Goal: Information Seeking & Learning: Learn about a topic

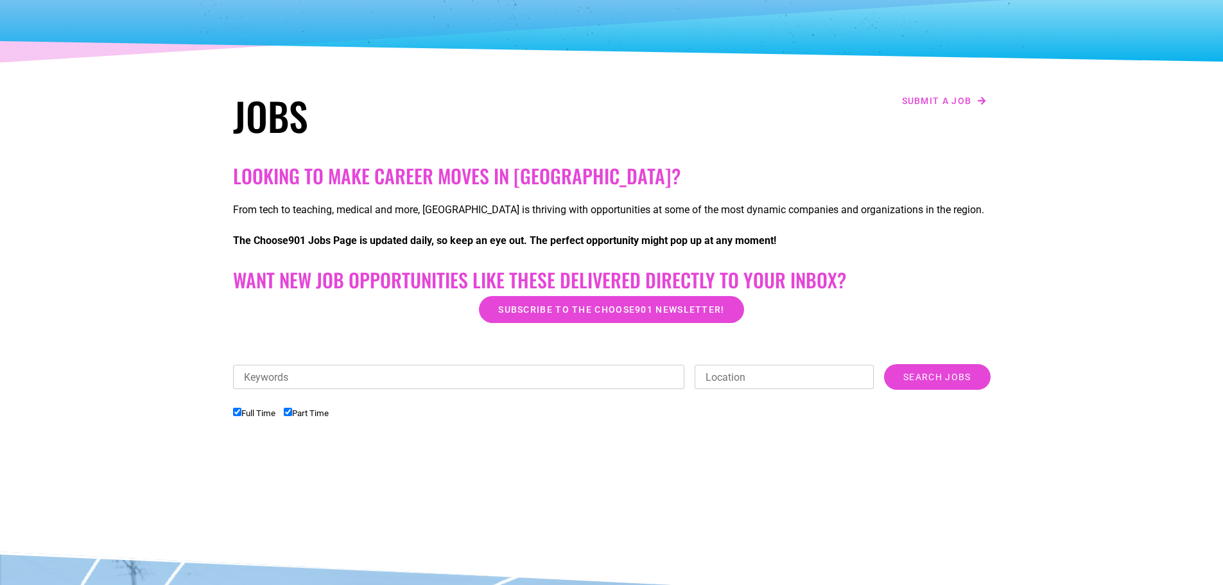
scroll to position [108, 0]
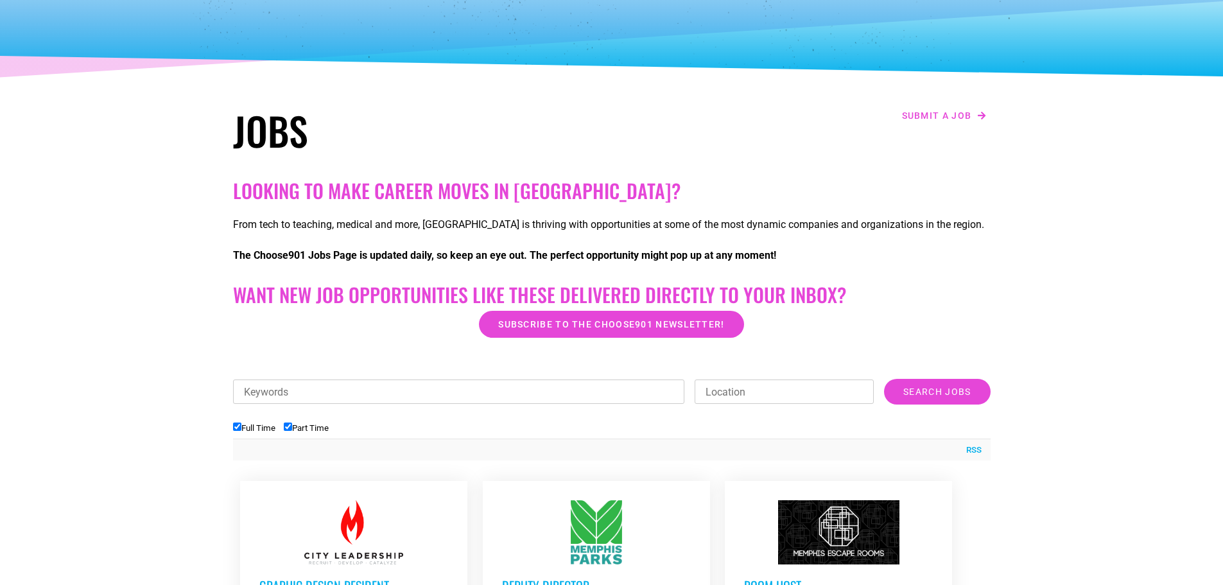
click at [244, 431] on label "Full Time" at bounding box center [254, 428] width 42 height 10
click at [241, 431] on input "Full Time" at bounding box center [237, 427] width 8 height 8
checkbox input "false"
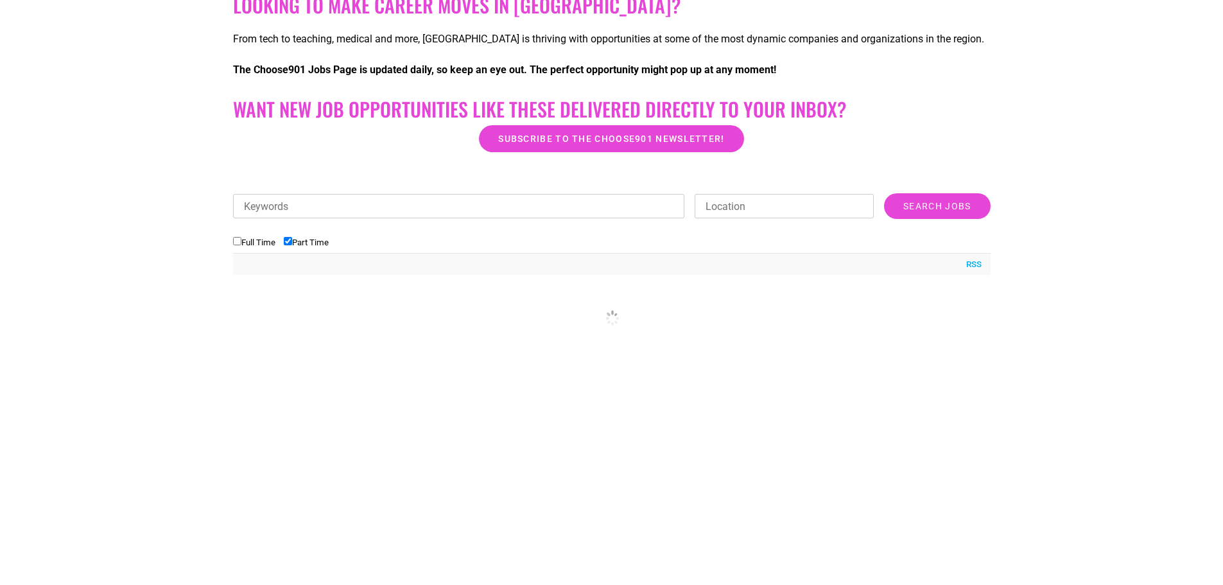
scroll to position [301, 0]
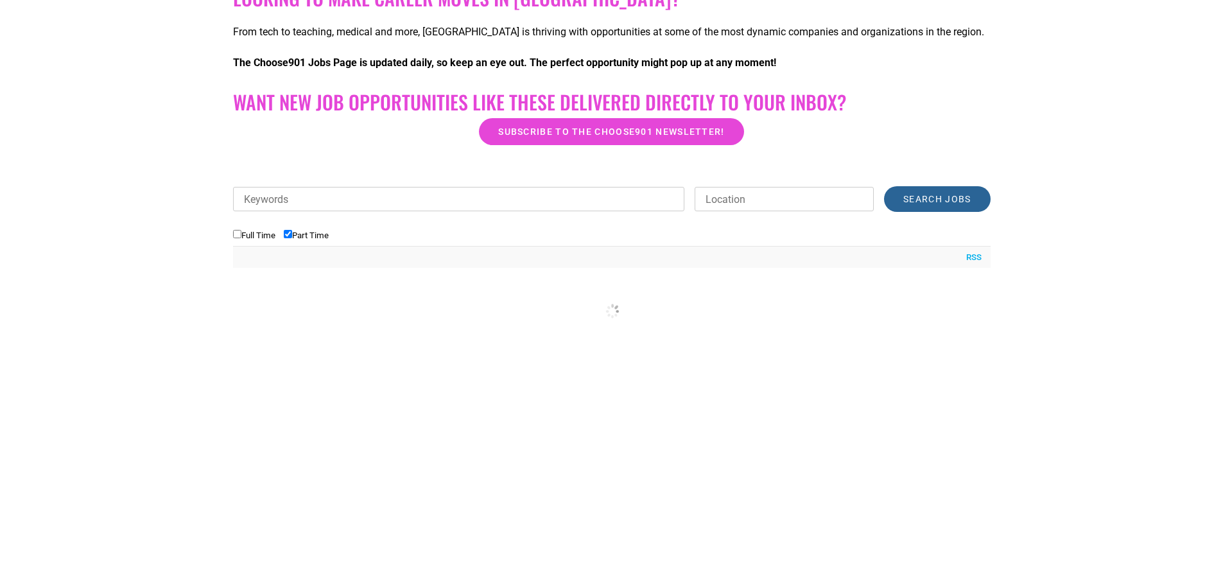
click at [961, 193] on input "Search Jobs" at bounding box center [937, 199] width 106 height 26
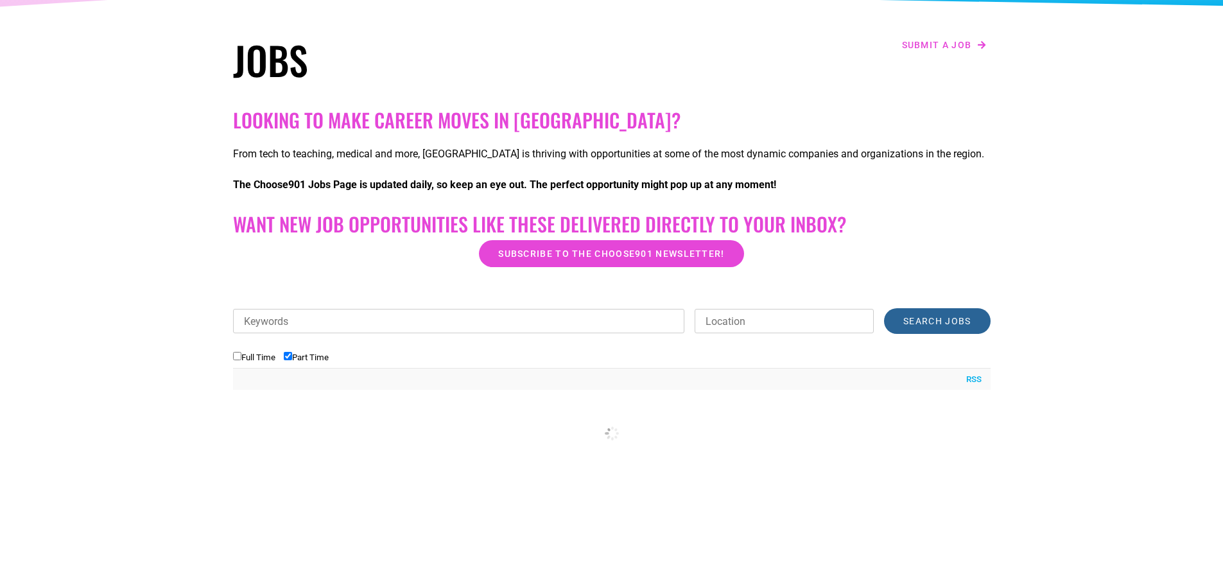
scroll to position [172, 0]
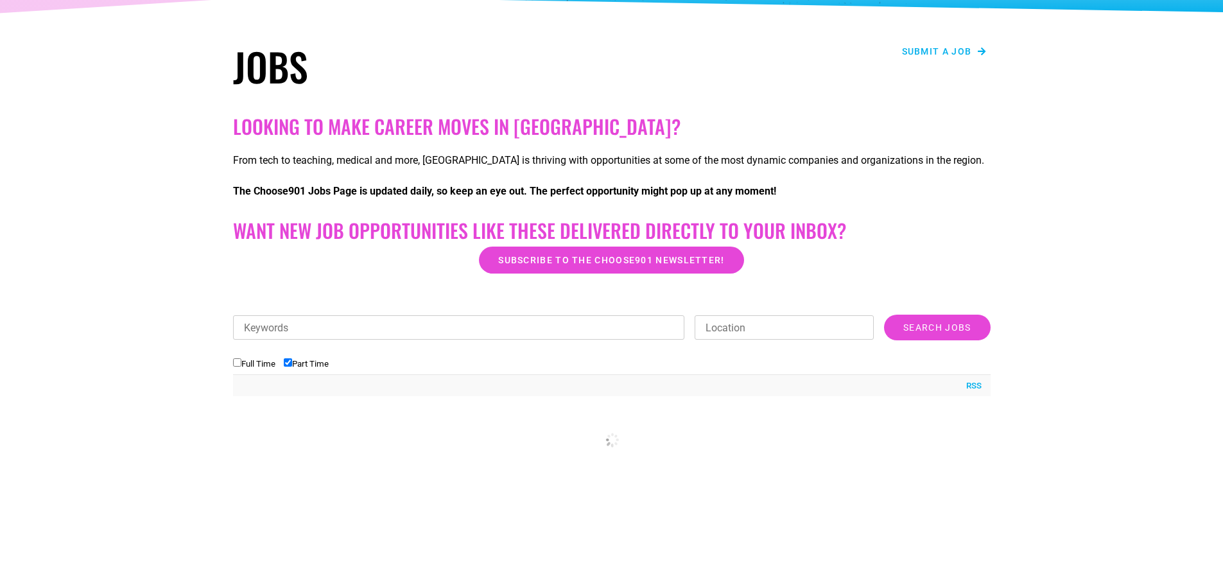
click at [931, 56] on span "Submit a job" at bounding box center [937, 51] width 70 height 9
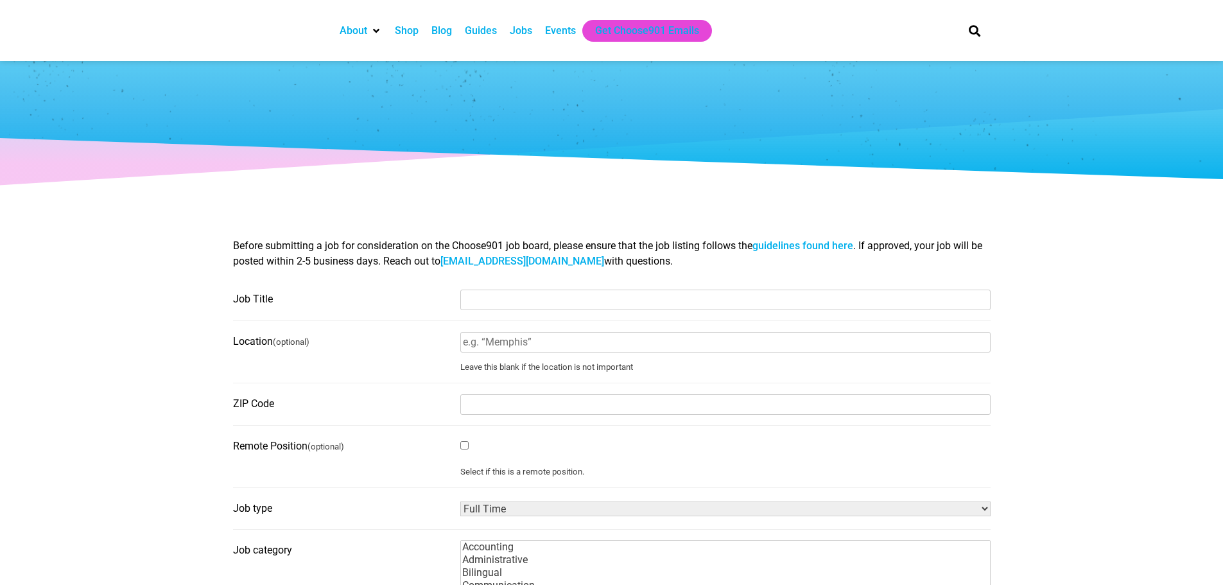
select select
click at [558, 298] on input "Job Title" at bounding box center [725, 300] width 530 height 21
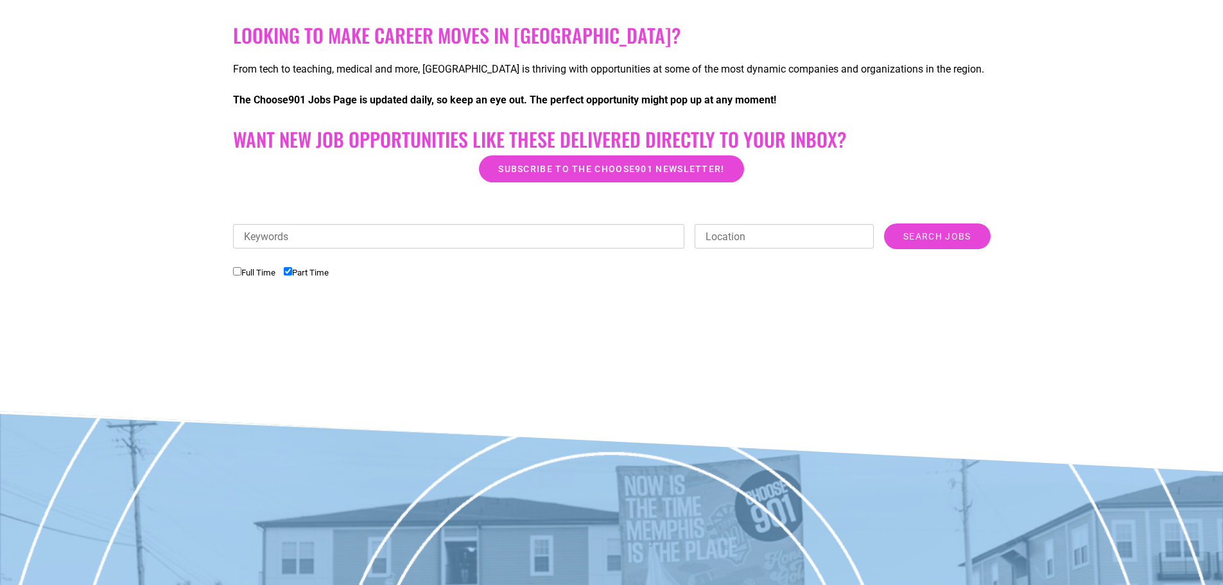
scroll to position [236, 0]
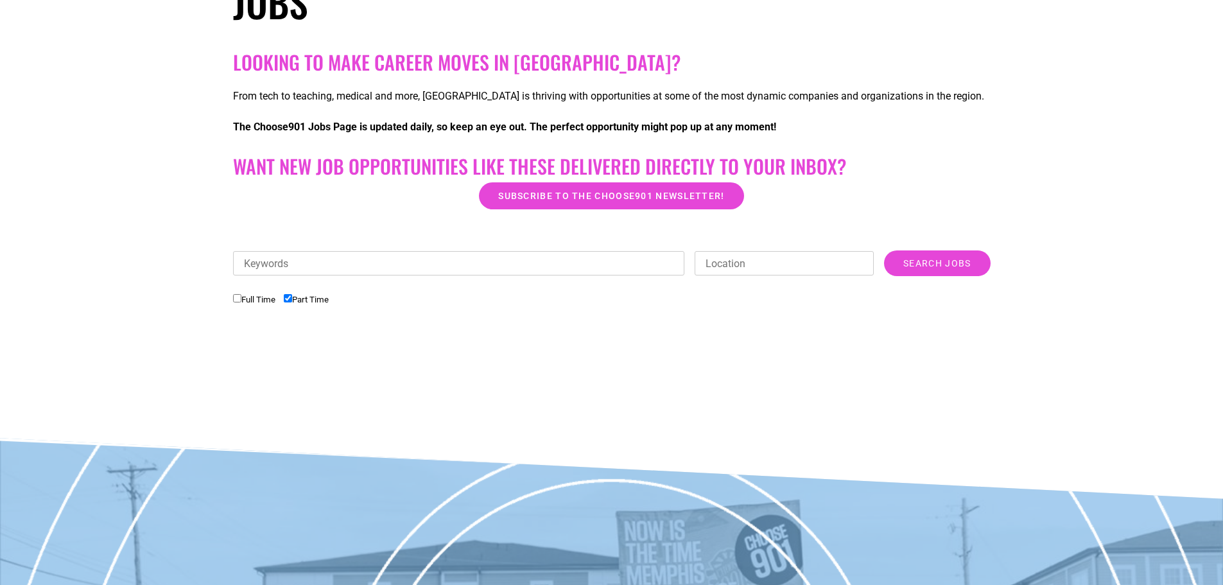
click at [462, 263] on input "Keywords" at bounding box center [459, 263] width 452 height 24
click at [726, 268] on input "Location" at bounding box center [784, 263] width 179 height 24
click at [572, 270] on input "Keywords" at bounding box center [459, 263] width 452 height 24
type input "Part-time"
click at [920, 259] on div "Looking to make career moves in [GEOGRAPHIC_DATA]? From tech to teaching, medic…" at bounding box center [612, 225] width 771 height 362
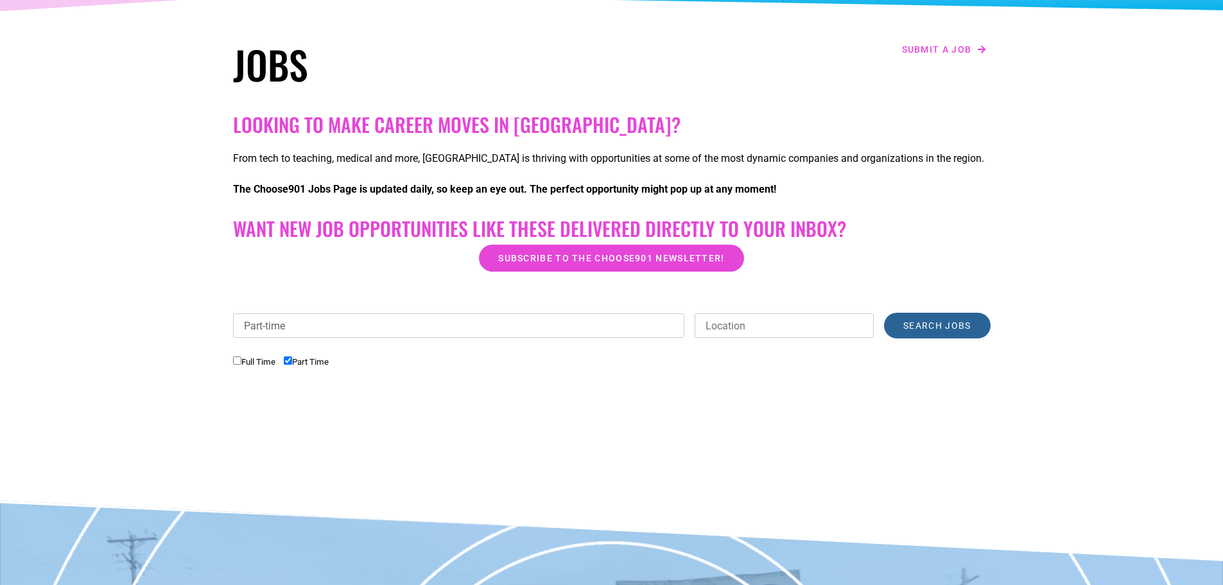
scroll to position [172, 0]
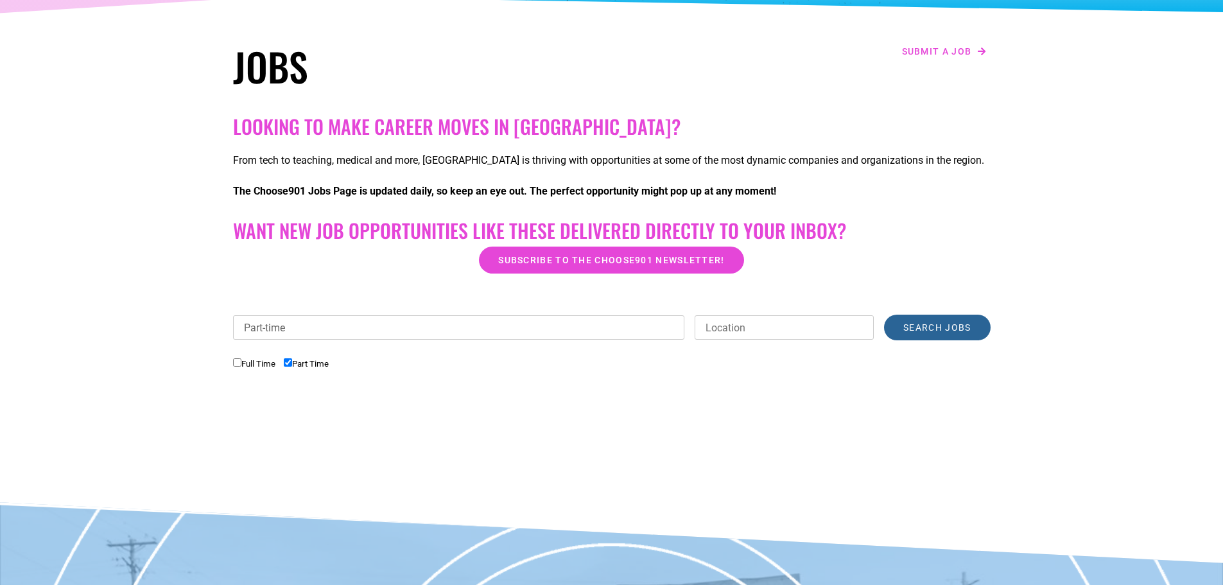
click at [963, 335] on input "Search Jobs" at bounding box center [937, 328] width 106 height 26
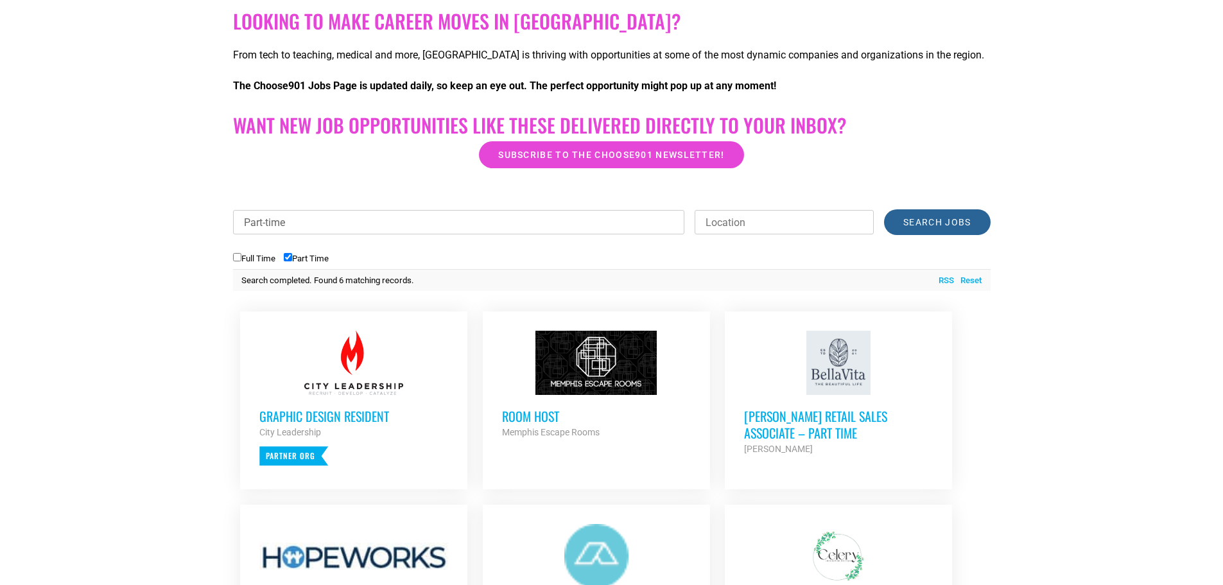
scroll to position [236, 0]
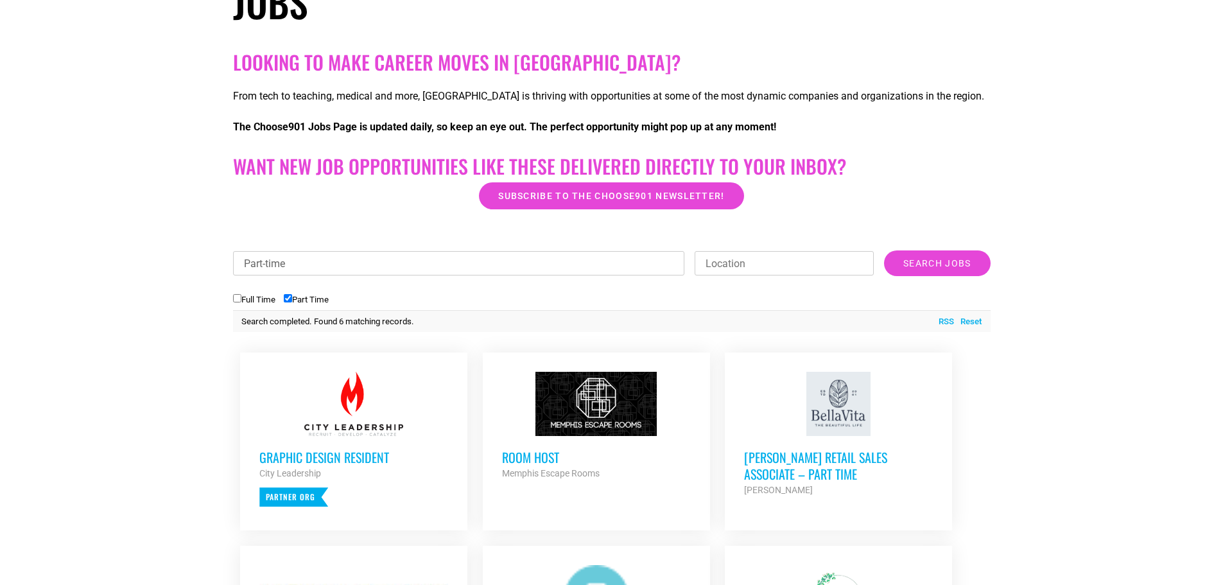
click at [845, 267] on input "Location" at bounding box center [784, 263] width 179 height 24
type input "38120"
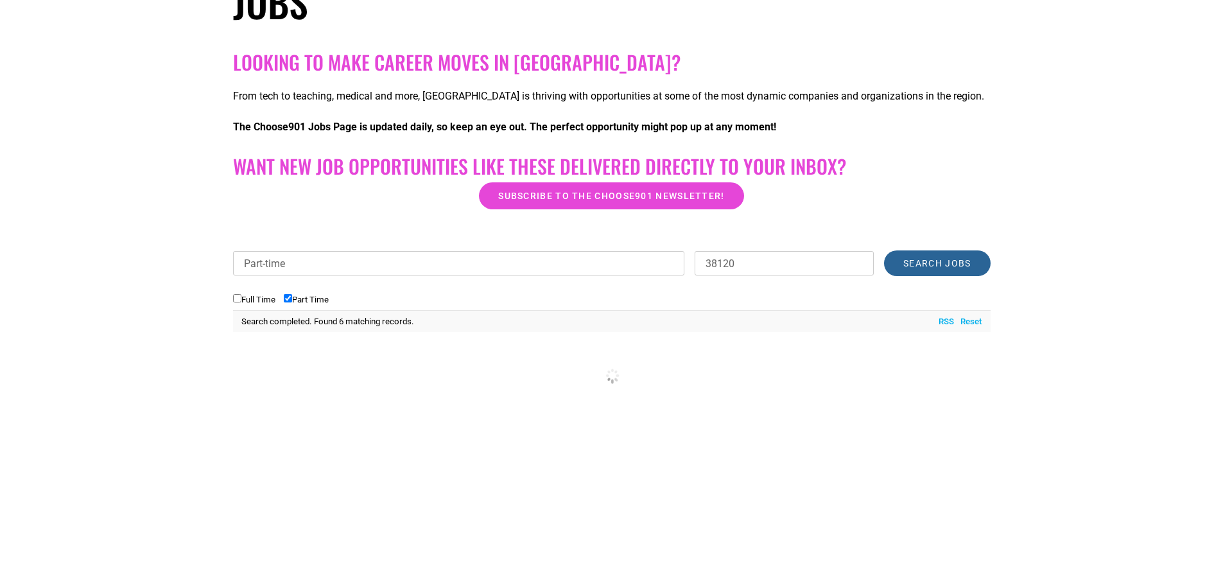
click at [934, 264] on input "Search Jobs" at bounding box center [937, 263] width 106 height 26
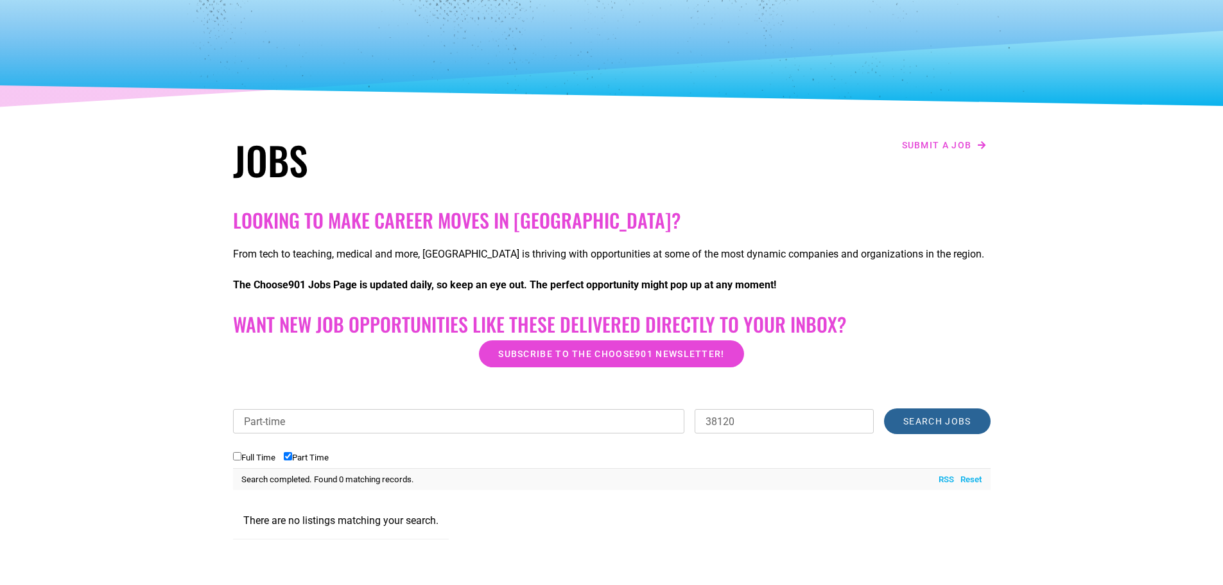
scroll to position [0, 0]
